Goal: Task Accomplishment & Management: Complete application form

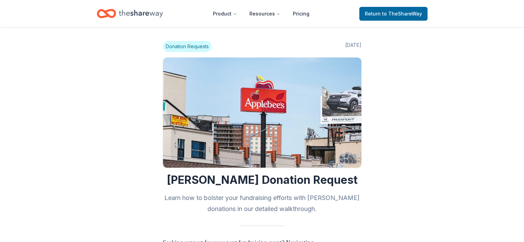
scroll to position [344, 0]
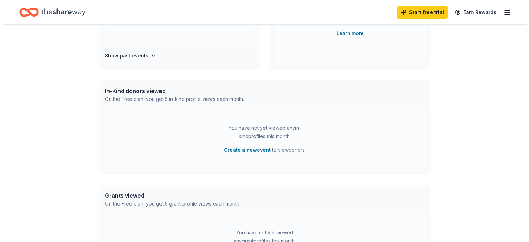
scroll to position [138, 0]
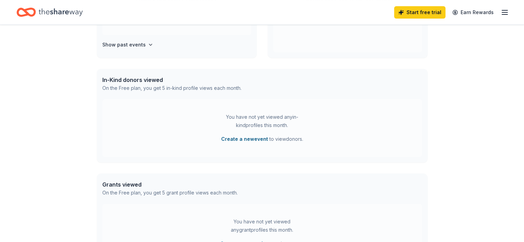
click at [241, 138] on button "Create a new event" at bounding box center [244, 139] width 47 height 8
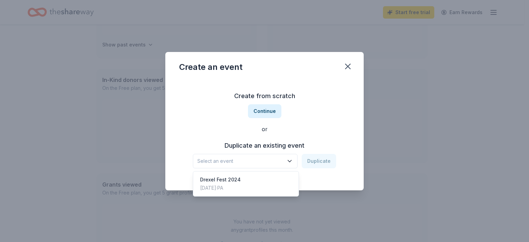
click at [289, 161] on icon "button" at bounding box center [289, 161] width 7 height 7
click at [251, 180] on div "Drexel Fest 2024 Jun 01, 2024 · PA" at bounding box center [246, 184] width 103 height 22
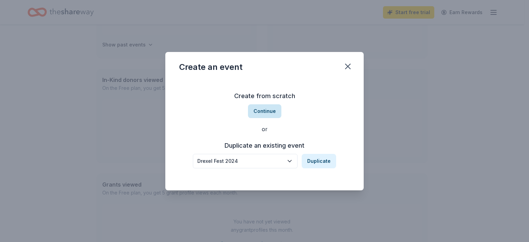
click at [276, 110] on button "Continue" at bounding box center [264, 111] width 33 height 14
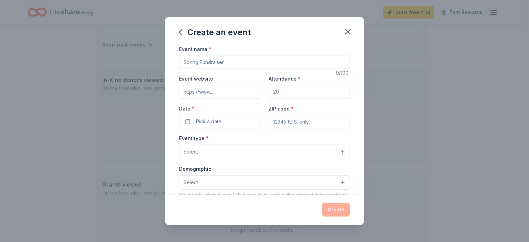
click at [196, 62] on input "Event name *" at bounding box center [264, 62] width 171 height 14
type input "Haunt Fest"
type input "150"
click at [188, 120] on button "Pick a date" at bounding box center [219, 122] width 81 height 14
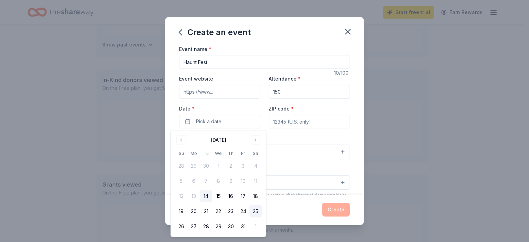
click at [254, 212] on button "25" at bounding box center [255, 211] width 12 height 12
click at [256, 213] on button "25" at bounding box center [255, 211] width 12 height 12
click at [254, 214] on button "25" at bounding box center [255, 211] width 12 height 12
click at [292, 218] on div "Create" at bounding box center [264, 210] width 198 height 30
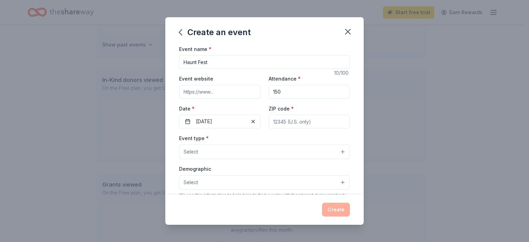
click at [289, 121] on input "ZIP code *" at bounding box center [309, 122] width 81 height 14
type input "18966"
drag, startPoint x: 273, startPoint y: 148, endPoint x: 272, endPoint y: 152, distance: 4.7
click at [272, 152] on button "Select" at bounding box center [264, 152] width 171 height 14
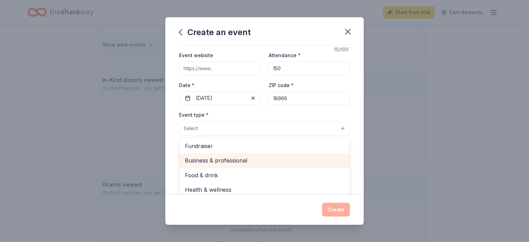
scroll to position [34, 0]
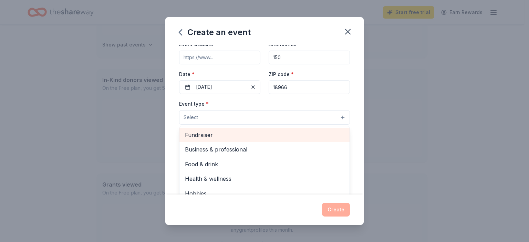
click at [197, 137] on span "Fundraiser" at bounding box center [264, 135] width 159 height 9
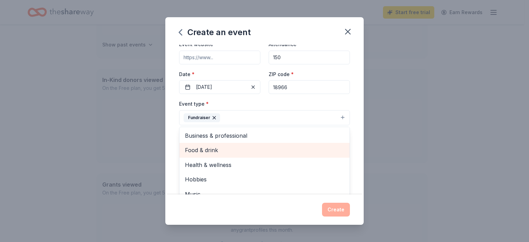
click at [215, 151] on span "Food & drink" at bounding box center [264, 150] width 159 height 9
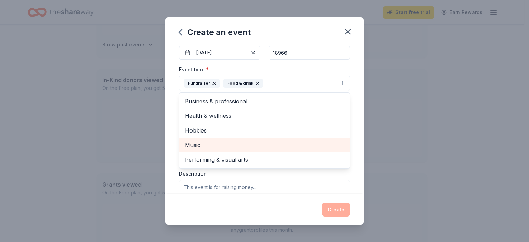
click at [202, 146] on span "Music" at bounding box center [264, 145] width 159 height 9
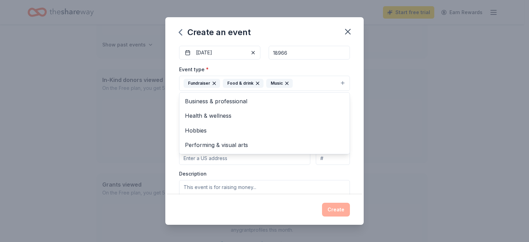
click at [171, 129] on div "Event name * Haunt Fest 10 /100 Event website Attendance * 150 Date * 10/25/202…" at bounding box center [264, 120] width 198 height 150
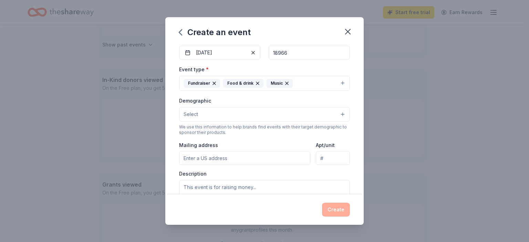
click at [220, 114] on button "Select" at bounding box center [264, 114] width 171 height 14
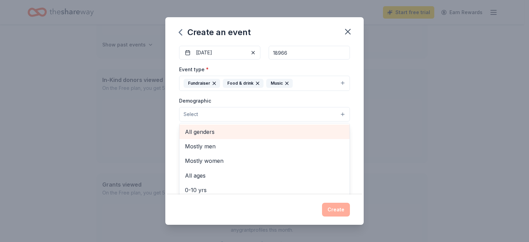
click at [216, 133] on span "All genders" at bounding box center [264, 131] width 159 height 9
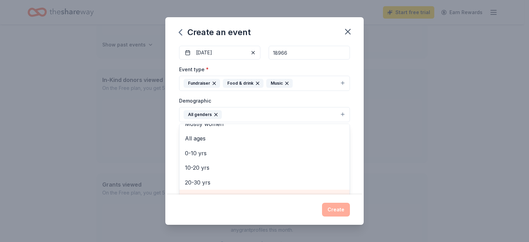
scroll to position [0, 0]
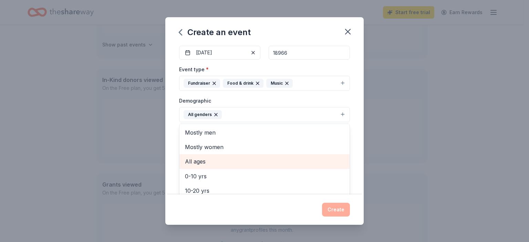
click at [217, 158] on span "All ages" at bounding box center [264, 161] width 159 height 9
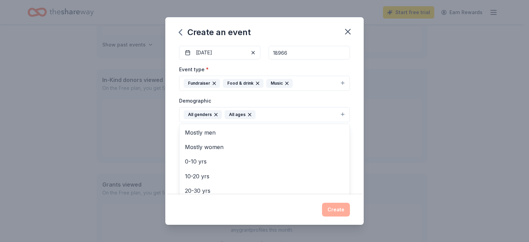
click at [354, 150] on div "Event name * Haunt Fest 10 /100 Event website Attendance * 150 Date * 10/25/202…" at bounding box center [264, 120] width 198 height 150
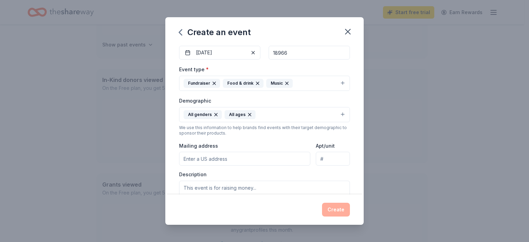
scroll to position [103, 0]
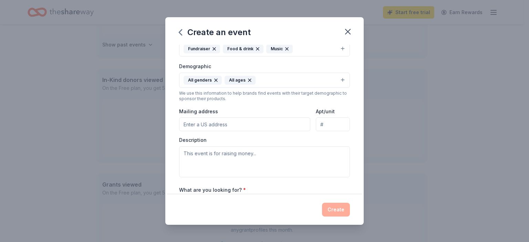
click at [269, 120] on input "Mailing address" at bounding box center [244, 124] width 131 height 14
type input "1053 Holland Road, Village Shires, PA, 18966"
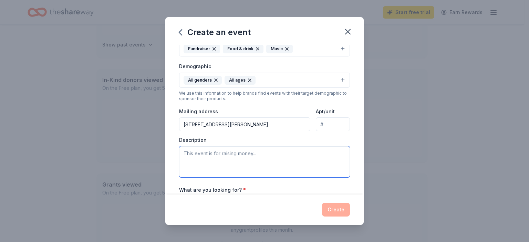
paste textarea "At St. Katharine Drexel School, our mission is to provide an excellent Catholic…"
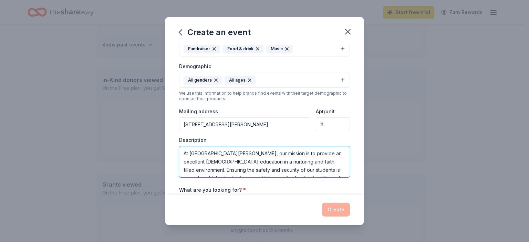
scroll to position [120, 0]
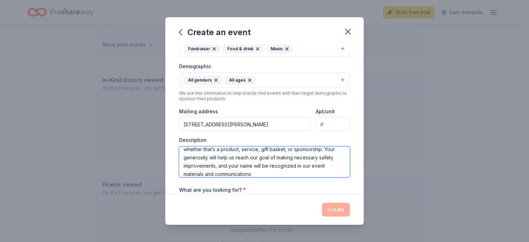
type textarea "At St. Katharine Drexel School, our mission is to provide an excellent Catholic…"
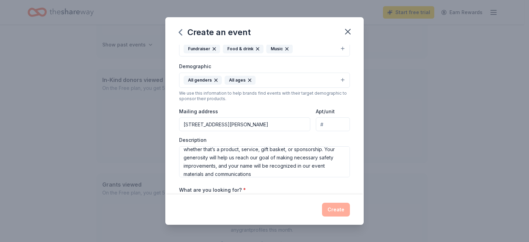
drag, startPoint x: 337, startPoint y: 209, endPoint x: 331, endPoint y: 207, distance: 5.7
click at [336, 209] on div "Create" at bounding box center [264, 210] width 171 height 14
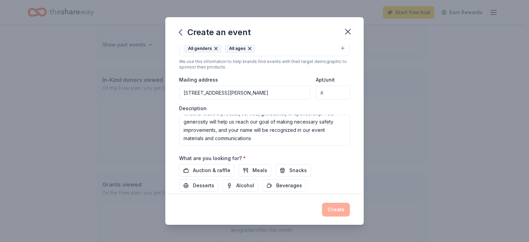
scroll to position [172, 0]
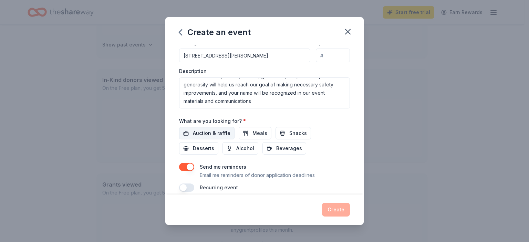
click at [219, 131] on span "Auction & raffle" at bounding box center [212, 133] width 38 height 8
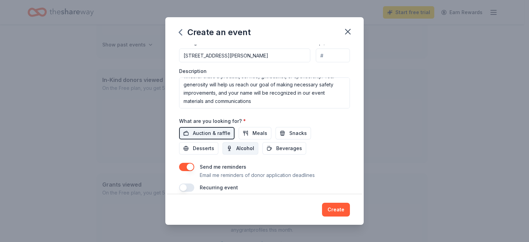
click at [238, 148] on span "Alcohol" at bounding box center [245, 148] width 18 height 8
click at [276, 147] on span "Beverages" at bounding box center [289, 148] width 26 height 8
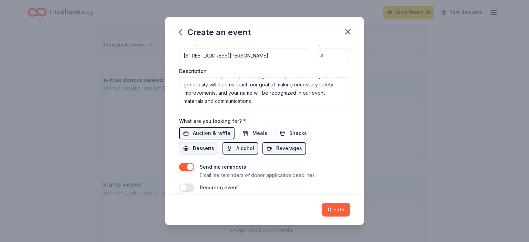
click at [204, 147] on span "Desserts" at bounding box center [203, 148] width 21 height 8
click at [302, 131] on span "Snacks" at bounding box center [298, 133] width 18 height 8
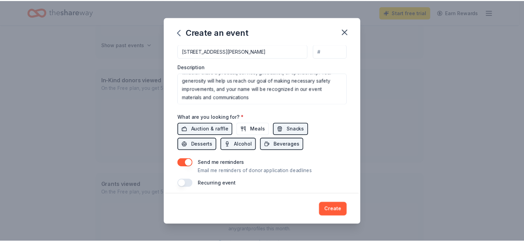
scroll to position [180, 0]
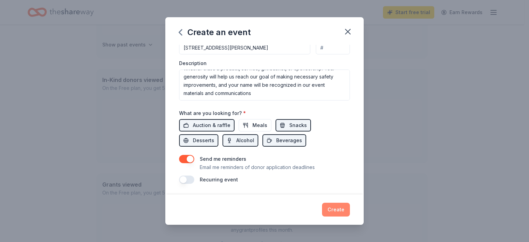
click at [343, 208] on button "Create" at bounding box center [336, 210] width 28 height 14
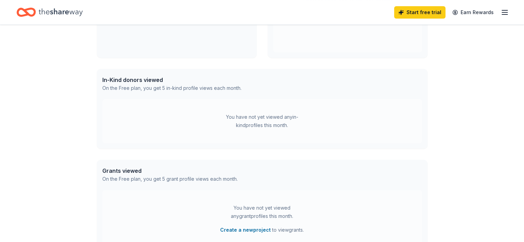
scroll to position [85, 0]
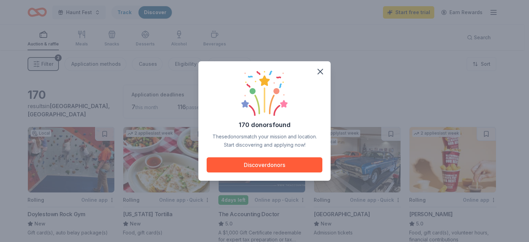
drag, startPoint x: 292, startPoint y: 162, endPoint x: 320, endPoint y: 163, distance: 27.9
click at [292, 162] on button "Discover donors" at bounding box center [265, 164] width 116 height 15
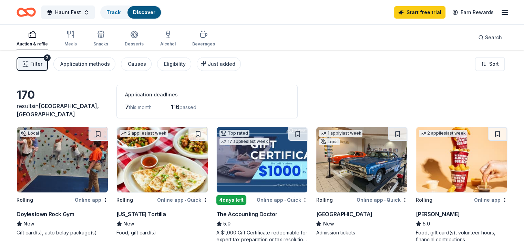
scroll to position [34, 0]
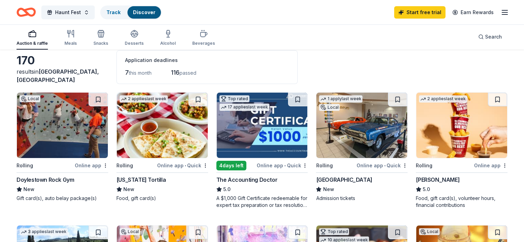
drag, startPoint x: 98, startPoint y: 166, endPoint x: 93, endPoint y: 166, distance: 5.2
click at [93, 166] on div "Online app" at bounding box center [91, 165] width 33 height 9
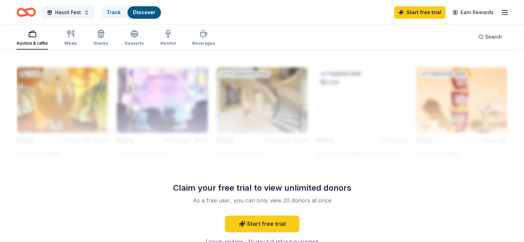
scroll to position [654, 0]
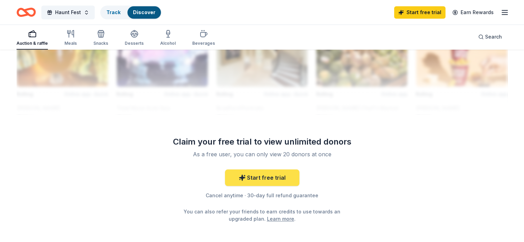
click at [269, 177] on link "Start free trial" at bounding box center [262, 177] width 74 height 17
click at [257, 175] on link "Start free trial" at bounding box center [262, 177] width 74 height 17
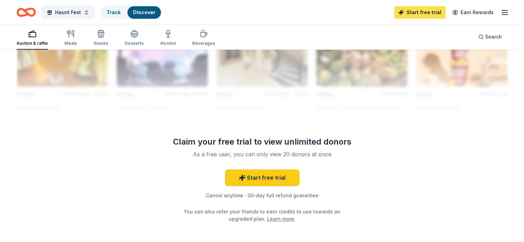
click at [411, 12] on link "Start free trial" at bounding box center [419, 12] width 51 height 12
click at [407, 15] on link "Start free trial" at bounding box center [419, 12] width 51 height 12
click at [408, 15] on link "Start free trial" at bounding box center [419, 12] width 51 height 12
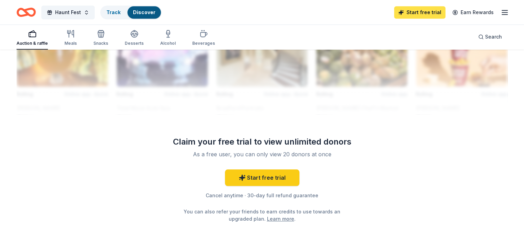
click at [409, 14] on link "Start free trial" at bounding box center [419, 12] width 51 height 12
click at [409, 13] on link "Start free trial" at bounding box center [419, 12] width 51 height 12
click at [410, 13] on link "Start free trial" at bounding box center [419, 12] width 51 height 12
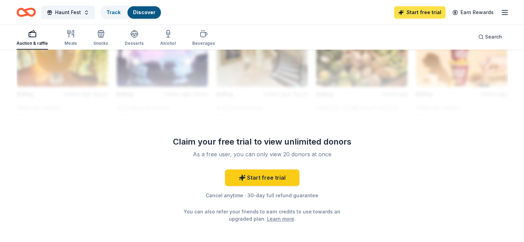
click at [411, 13] on link "Start free trial" at bounding box center [419, 12] width 51 height 12
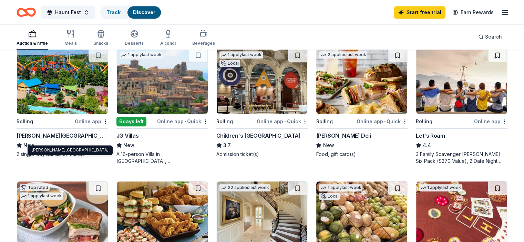
scroll to position [310, 0]
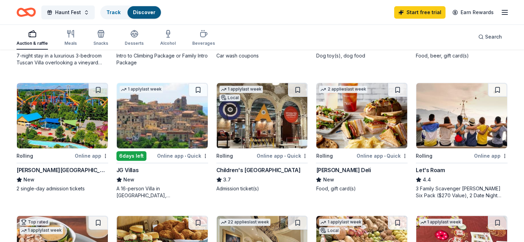
click at [83, 127] on img at bounding box center [62, 115] width 91 height 65
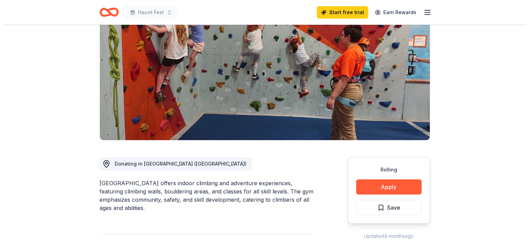
scroll to position [138, 0]
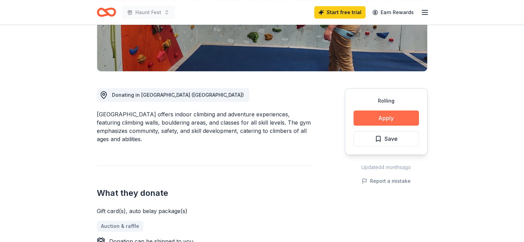
click at [397, 119] on button "Apply" at bounding box center [385, 118] width 65 height 15
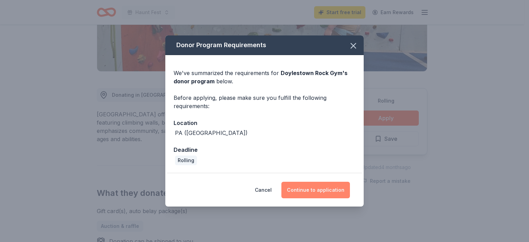
click at [314, 191] on button "Continue to application" at bounding box center [315, 190] width 69 height 17
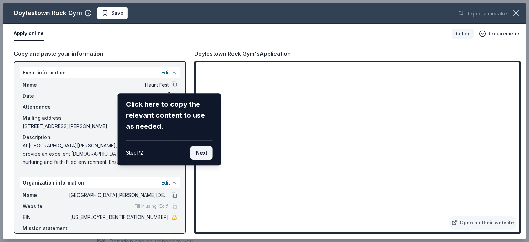
click at [204, 153] on button "Next" at bounding box center [201, 153] width 22 height 14
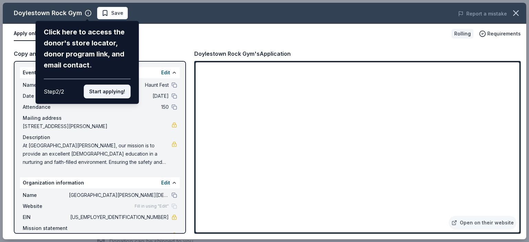
click at [114, 94] on button "Start applying!" at bounding box center [107, 92] width 47 height 14
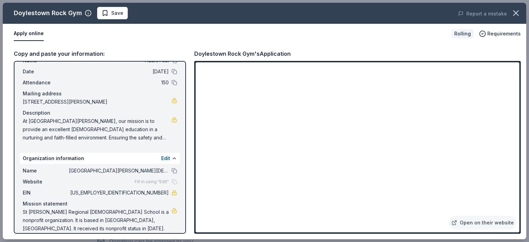
scroll to position [32, 0]
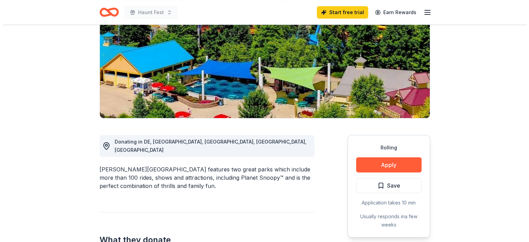
scroll to position [103, 0]
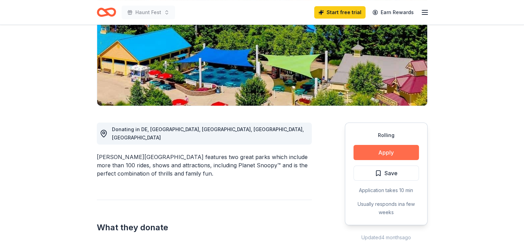
click at [394, 155] on button "Apply" at bounding box center [385, 152] width 65 height 15
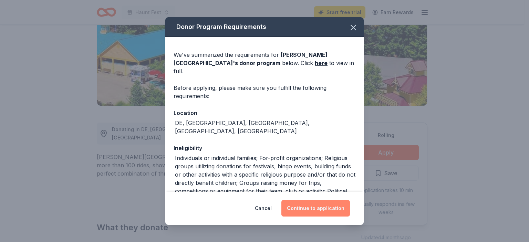
click at [316, 207] on button "Continue to application" at bounding box center [315, 208] width 69 height 17
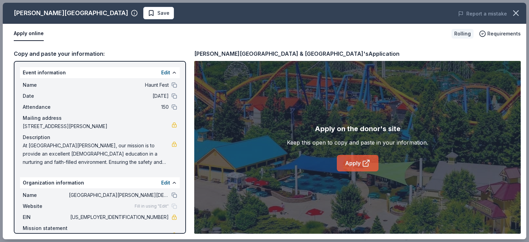
click at [358, 164] on link "Apply" at bounding box center [358, 163] width 42 height 17
